Goal: Transaction & Acquisition: Book appointment/travel/reservation

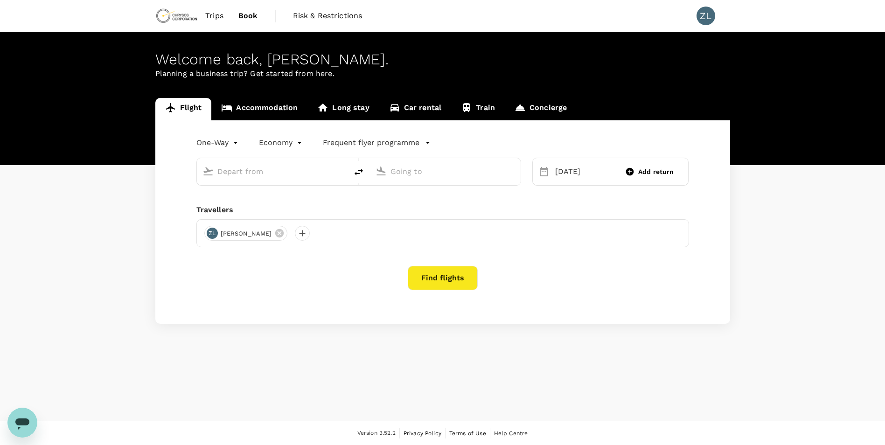
click at [265, 173] on input "text" at bounding box center [272, 171] width 111 height 14
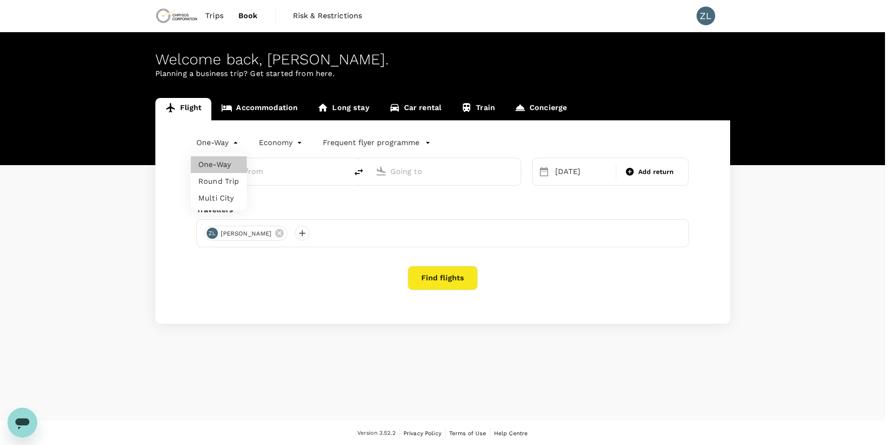
click at [229, 142] on body "Trips Book Risk & Restrictions ZL Welcome back , [PERSON_NAME] . Planning a bus…" at bounding box center [446, 223] width 892 height 446
click at [224, 183] on li "Round Trip" at bounding box center [219, 181] width 56 height 17
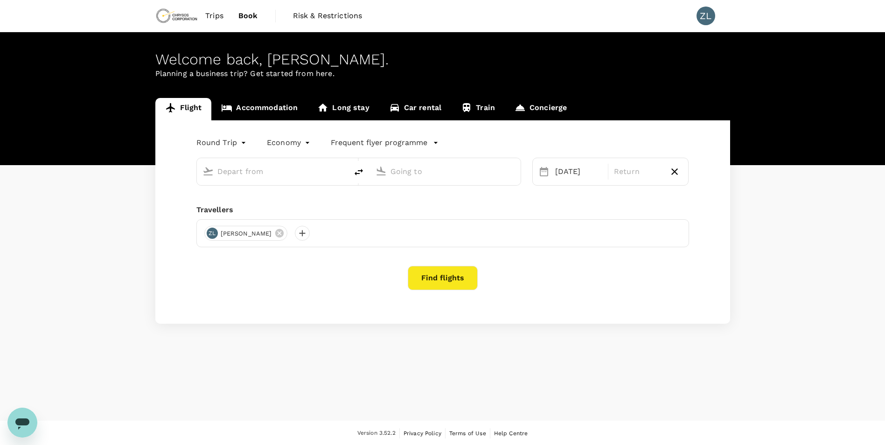
click at [303, 173] on input "text" at bounding box center [272, 171] width 111 height 14
type input "oneway"
type input "Beijing Capital Intl ([GEOGRAPHIC_DATA])"
type input "Adelaide (ADL)"
type input "Beijing Capital Intl ([GEOGRAPHIC_DATA])"
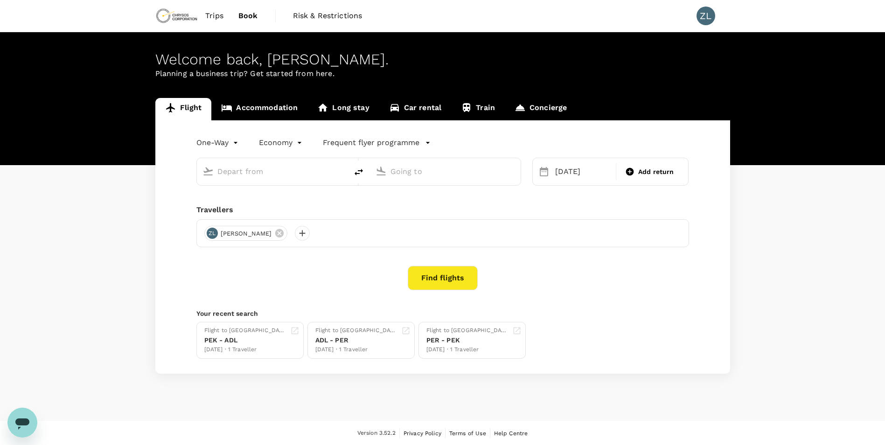
type input "Adelaide (ADL)"
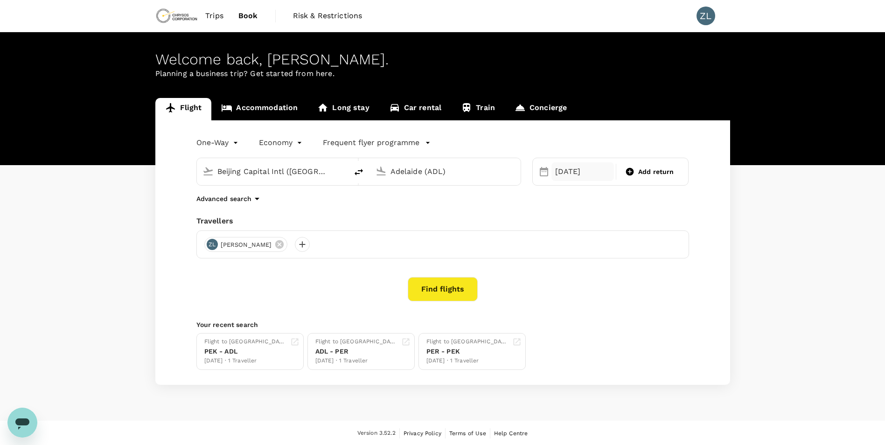
click at [562, 173] on div "[DATE]" at bounding box center [582, 171] width 62 height 19
click at [240, 147] on body "Trips Book Risk & Restrictions ZL Welcome back , [PERSON_NAME] . Planning a bus…" at bounding box center [442, 223] width 885 height 446
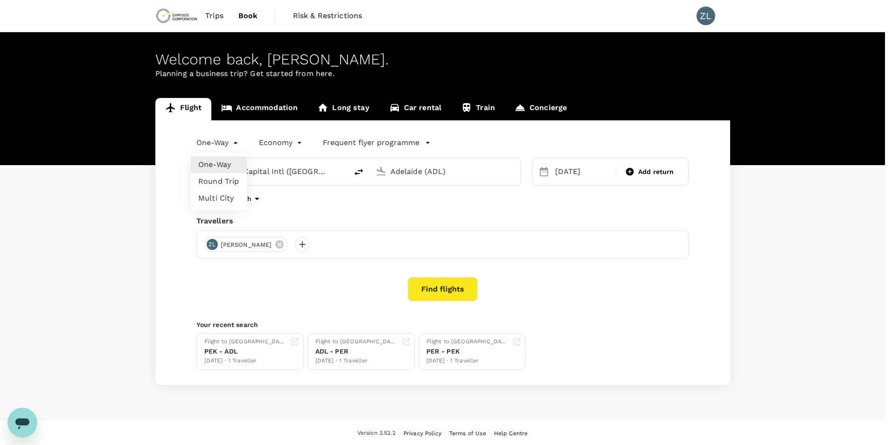
click at [228, 182] on li "Round Trip" at bounding box center [219, 181] width 56 height 17
type input "roundtrip"
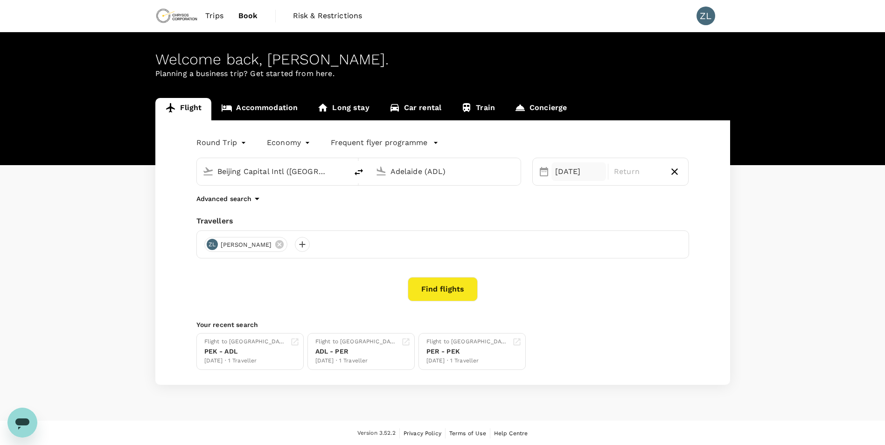
click at [575, 171] on div "[DATE]" at bounding box center [578, 171] width 55 height 19
click at [555, 287] on div "19" at bounding box center [551, 288] width 18 height 18
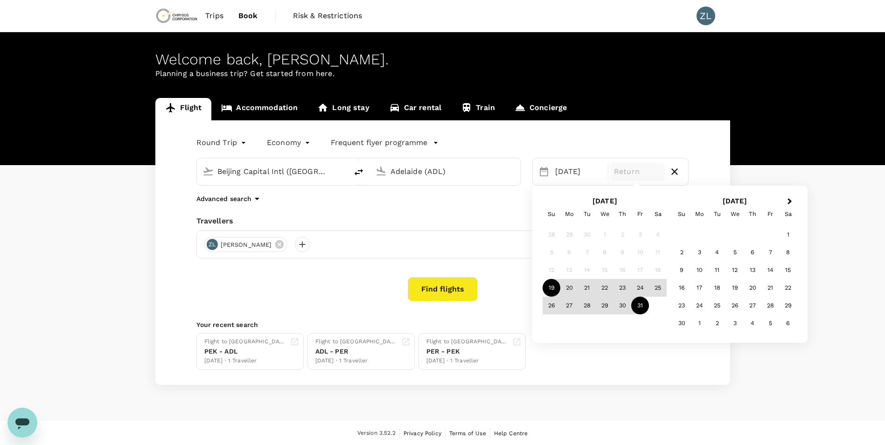
click at [642, 308] on div "31" at bounding box center [640, 306] width 18 height 18
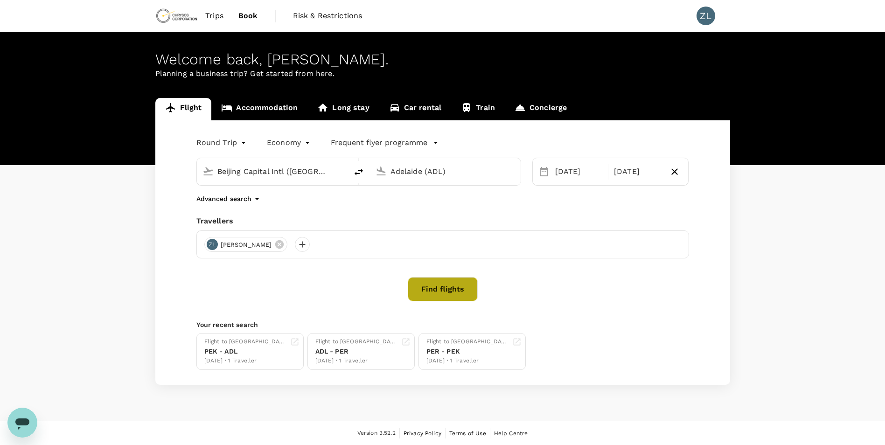
click at [454, 293] on button "Find flights" at bounding box center [443, 289] width 70 height 24
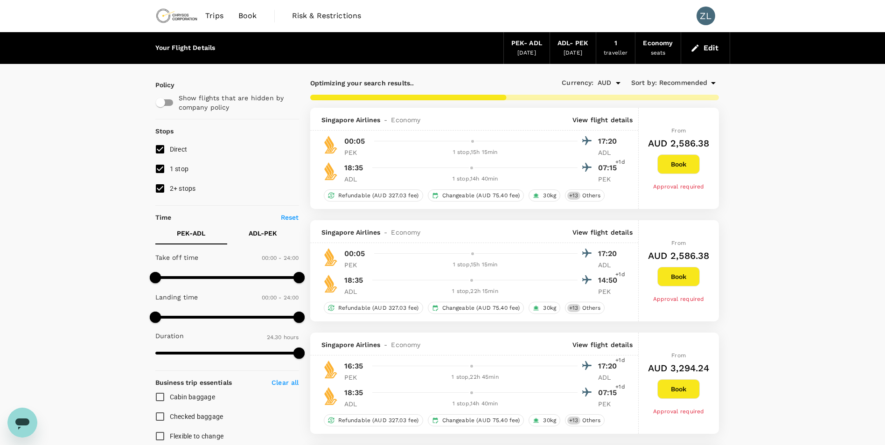
type input "2195"
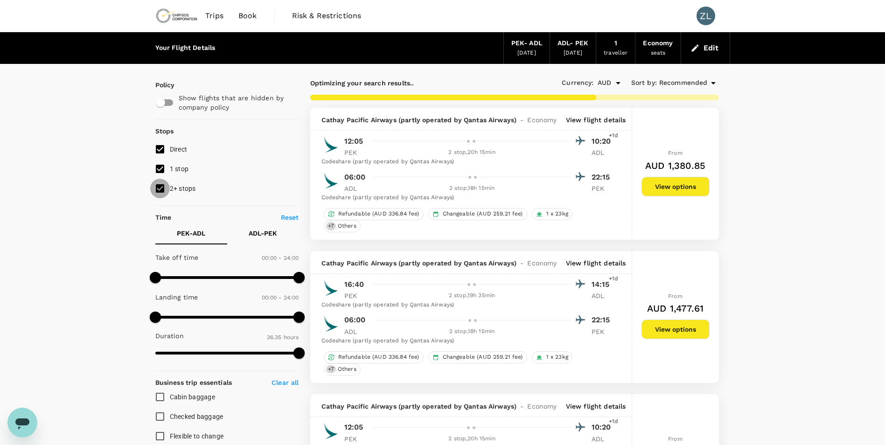
click at [162, 184] on input "2+ stops" at bounding box center [160, 189] width 20 height 20
checkbox input "false"
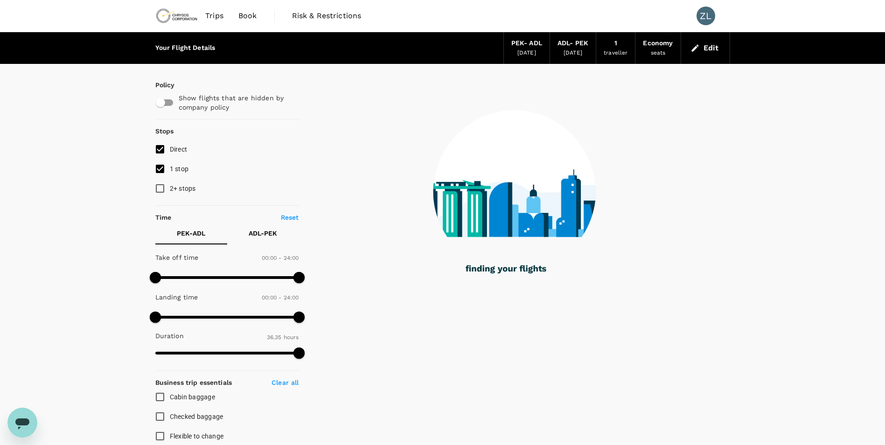
type input "2210"
